Goal: Obtain resource: Download file/media

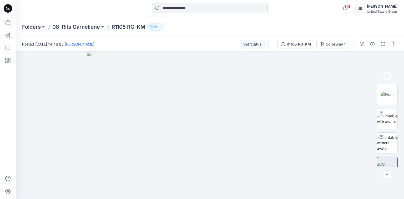
click at [169, 8] on input at bounding box center [210, 8] width 116 height 11
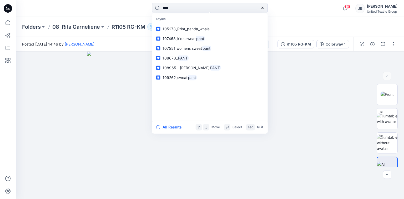
type input "*****"
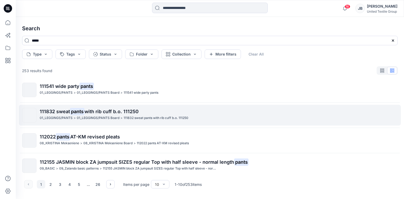
scroll to position [160, 0]
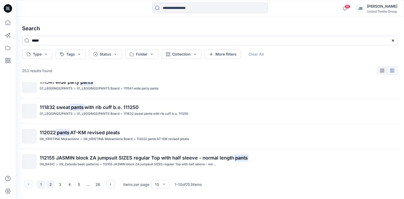
click at [50, 184] on button "2" at bounding box center [50, 184] width 8 height 8
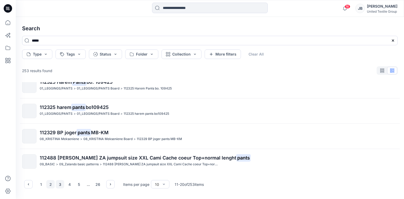
click at [60, 184] on button "3" at bounding box center [60, 184] width 8 height 8
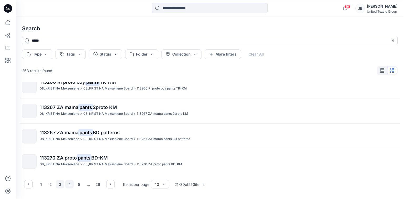
click at [70, 185] on button "4" at bounding box center [69, 184] width 8 height 8
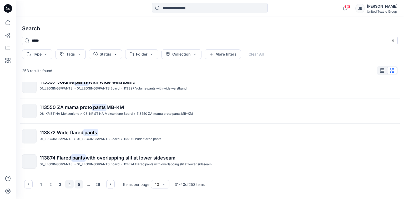
click at [78, 184] on button "5" at bounding box center [79, 184] width 8 height 8
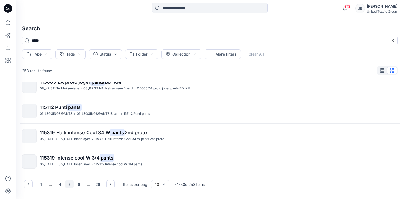
click at [7, 7] on icon at bounding box center [8, 8] width 8 height 8
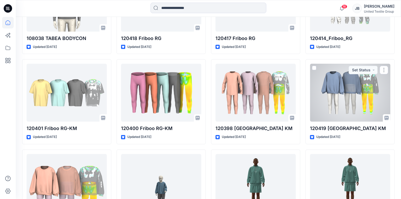
scroll to position [804, 0]
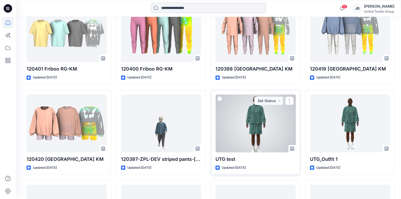
click at [268, 124] on div at bounding box center [255, 123] width 80 height 58
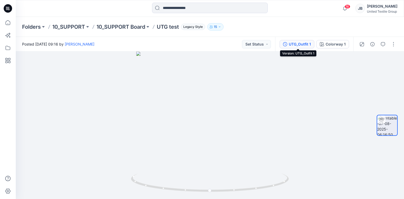
click at [303, 45] on div "UTG_Outfit 1" at bounding box center [300, 44] width 22 height 6
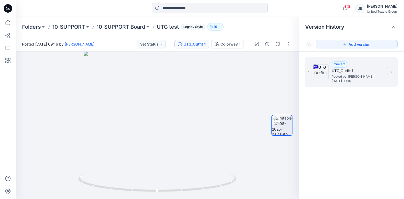
click at [391, 71] on icon at bounding box center [391, 71] width 0 height 0
click at [354, 81] on span "Download Source BW File" at bounding box center [364, 81] width 44 height 6
click at [230, 44] on div "Colorway 1" at bounding box center [230, 44] width 20 height 6
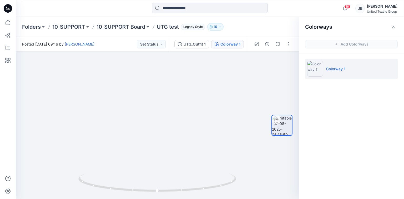
drag, startPoint x: 315, startPoint y: 69, endPoint x: 307, endPoint y: 72, distance: 8.8
click at [314, 69] on img at bounding box center [315, 69] width 16 height 16
drag, startPoint x: 102, startPoint y: 152, endPoint x: 94, endPoint y: 92, distance: 60.4
click at [90, 97] on img at bounding box center [147, 61] width 304 height 273
drag, startPoint x: 184, startPoint y: 91, endPoint x: 170, endPoint y: 168, distance: 78.6
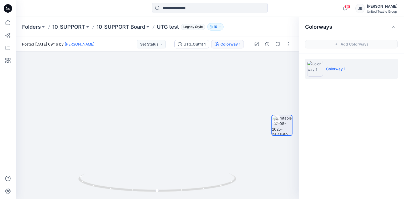
drag, startPoint x: 90, startPoint y: 80, endPoint x: 182, endPoint y: 0, distance: 121.8
click at [212, 121] on img at bounding box center [153, 42] width 445 height 314
drag, startPoint x: 157, startPoint y: 95, endPoint x: 159, endPoint y: 184, distance: 89.4
click at [201, 81] on img at bounding box center [157, 124] width 155 height 149
click at [8, 9] on icon at bounding box center [9, 9] width 2 height 0
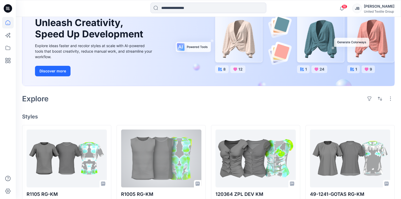
scroll to position [147, 0]
